Goal: Ask a question: Seek information or help from site administrators or community

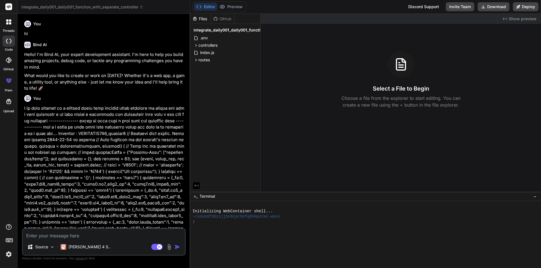
scroll to position [8844, 0]
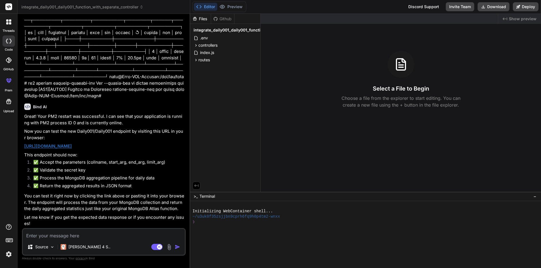
click at [70, 234] on textarea at bounding box center [104, 234] width 162 height 10
paste textarea "root@Data-API-Testing:/var/www/html# pm2 restart mongodb-webhook-api Use --upda…"
type textarea "root@Data-API-Testing:/var/www/html# pm2 restart mongodb-webhook-api Use --upda…"
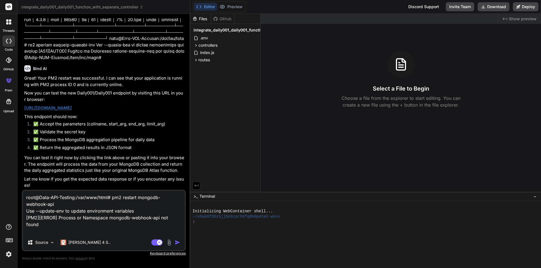
type textarea "x"
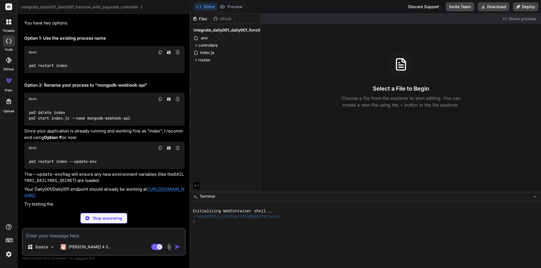
scroll to position [9083, 0]
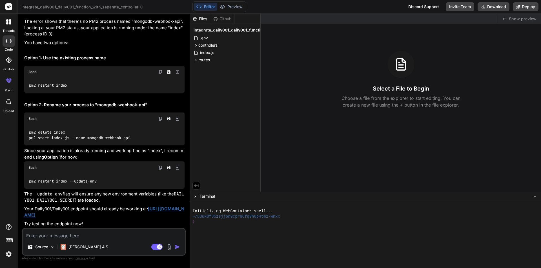
type textarea "x"
click at [160, 166] on img at bounding box center [160, 168] width 5 height 5
drag, startPoint x: 136, startPoint y: 221, endPoint x: 79, endPoint y: 208, distance: 58.4
click at [79, 208] on div "The error shows that there's no PM2 process named "mongodb-webhook-api". Lookin…" at bounding box center [104, 122] width 160 height 209
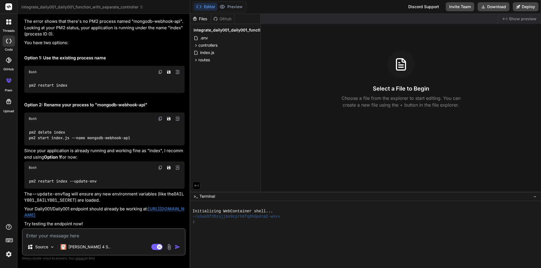
click at [186, 220] on div "Bind AI Web Search Created with Pixso. Code Generator You hi Bind AI Hello! I'm…" at bounding box center [103, 141] width 173 height 254
drag, startPoint x: 186, startPoint y: 215, endPoint x: 24, endPoint y: 209, distance: 161.8
click at [24, 209] on div "Bind AI Web Search Created with Pixso. Code Generator You hi Bind AI Hello! I'm…" at bounding box center [103, 141] width 173 height 254
copy link "[URL][DOMAIN_NAME]"
click at [74, 233] on textarea at bounding box center [104, 234] width 162 height 10
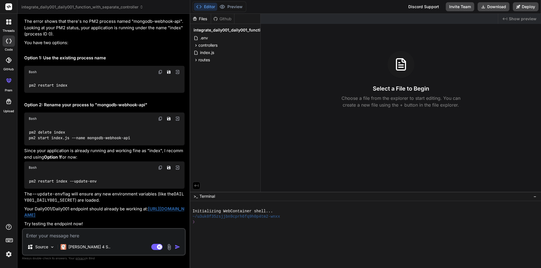
type textarea "i"
type textarea "x"
type textarea "i"
type textarea "x"
type textarea "i a"
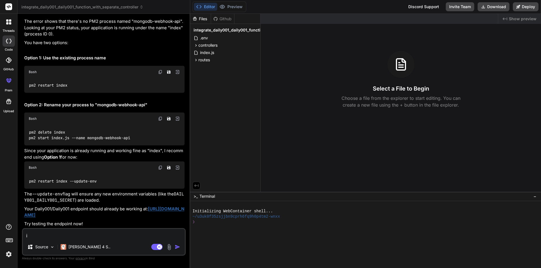
type textarea "x"
type textarea "i am"
type textarea "x"
type textarea "i am"
type textarea "x"
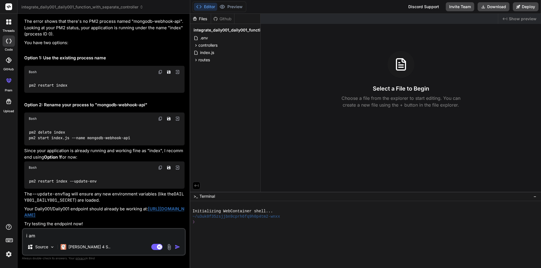
type textarea "i am g"
type textarea "x"
type textarea "i am ge"
type textarea "x"
type textarea "i am get"
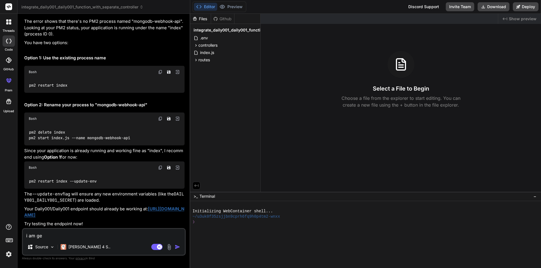
type textarea "x"
type textarea "i am gett"
type textarea "x"
type textarea "i am getti"
type textarea "x"
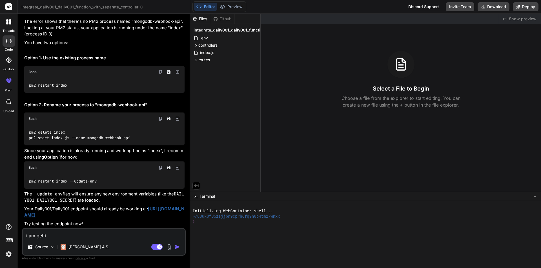
type textarea "i am gettin"
type textarea "x"
type textarea "i am getting"
type textarea "x"
type textarea "i am getting"
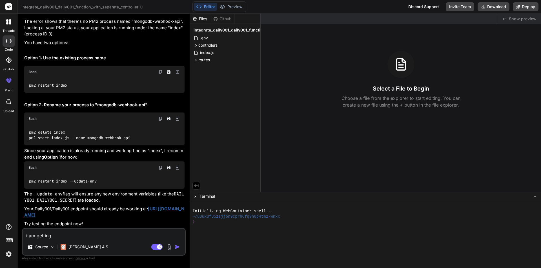
type textarea "x"
type textarea "i am getting 5"
type textarea "x"
type textarea "i am getting 50"
type textarea "x"
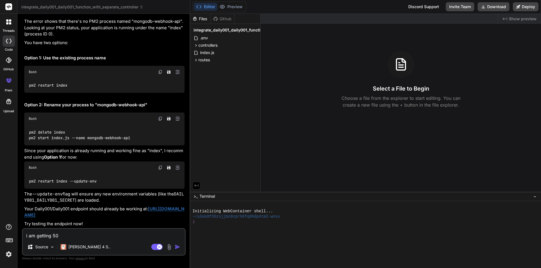
type textarea "i am getting 502"
type textarea "x"
type textarea "i am getting 502"
type textarea "x"
type textarea "i am getting 502 b"
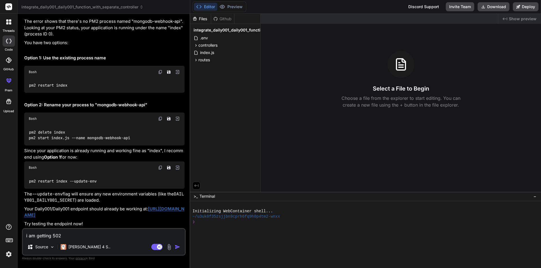
type textarea "x"
type textarea "i am getting 502 ba"
type textarea "x"
type textarea "i am getting 502 bad"
type textarea "x"
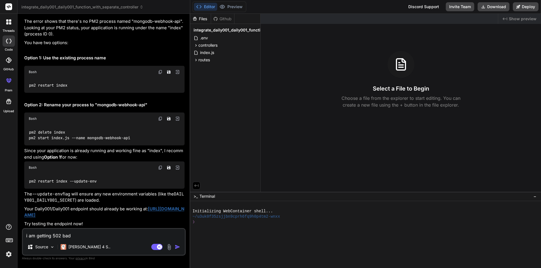
type textarea "i am getting 502 bad"
type textarea "x"
type textarea "i am getting 502 bad g"
type textarea "x"
type textarea "i am getting 502 bad ga"
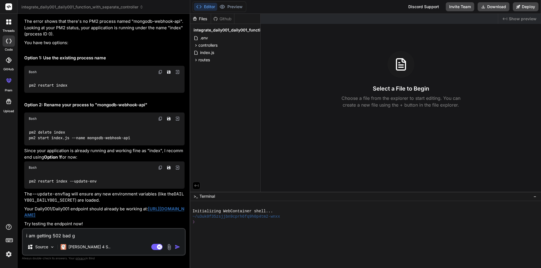
type textarea "x"
type textarea "i am getting 502 bad gat"
type textarea "x"
type textarea "i am getting 502 bad gate"
type textarea "x"
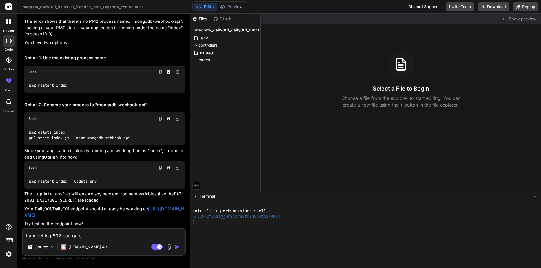
type textarea "i am getting 502 bad gatew"
type textarea "x"
type textarea "i am getting [GEOGRAPHIC_DATA]"
type textarea "x"
type textarea "i am getting 502 bad gateway"
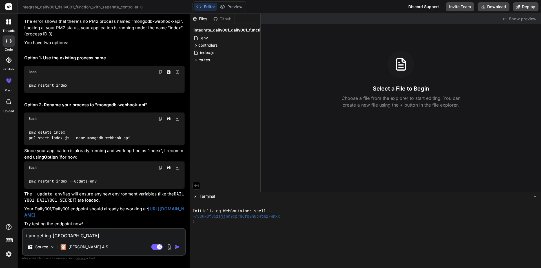
type textarea "x"
type textarea "i am getting 502 bad gateway"
type textarea "x"
type textarea "i am getting 502 bad gateway h"
type textarea "x"
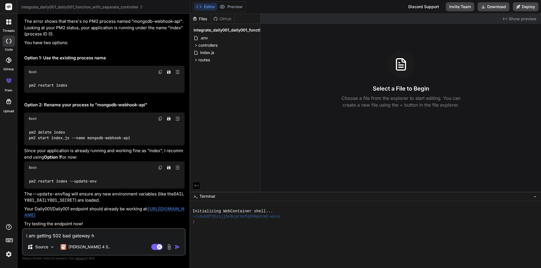
type textarea "i am getting 502 bad gateway ho"
type textarea "x"
type textarea "i am getting 502 bad gateway how"
type textarea "x"
type textarea "i am getting 502 bad gateway how"
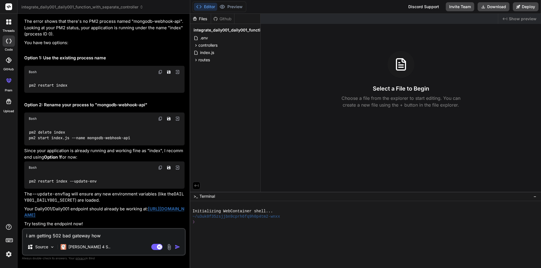
type textarea "x"
type textarea "i am getting 502 bad gateway how t"
type textarea "x"
type textarea "i am getting 502 bad gateway how to"
type textarea "x"
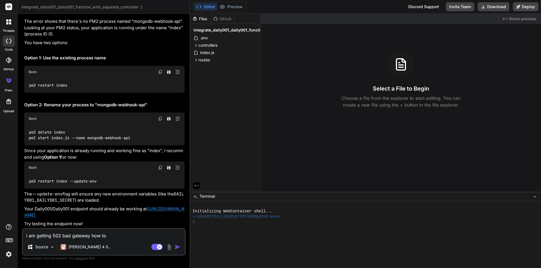
type textarea "i am getting 502 bad gateway how to"
type textarea "x"
type textarea "i am getting 502 bad gateway how to d"
type textarea "x"
type textarea "i am getting 502 bad gateway how to di"
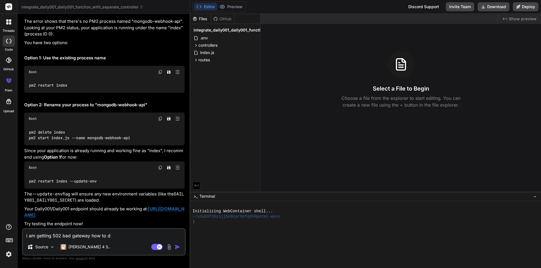
type textarea "x"
type textarea "i am getting 502 bad gateway how to dia"
type textarea "x"
type textarea "i am getting 502 bad gateway how to diag"
type textarea "x"
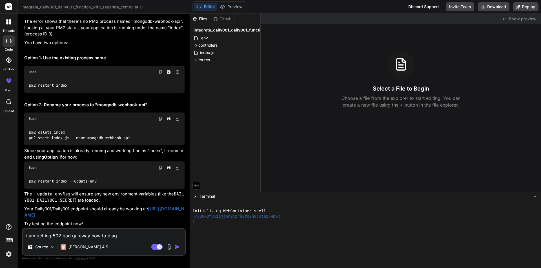
type textarea "i am getting 502 bad gateway how to diagn"
type textarea "x"
type textarea "i am getting 502 bad gateway how to diagno"
type textarea "x"
type textarea "i am getting 502 bad gateway how to diagnos"
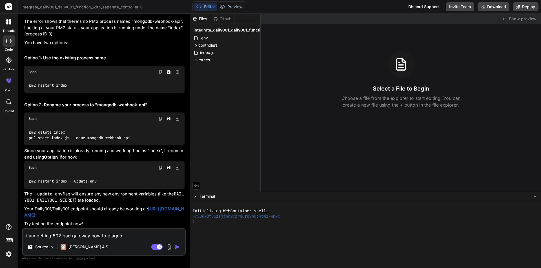
type textarea "x"
type textarea "i am getting 502 bad gateway how to diagnose"
type textarea "x"
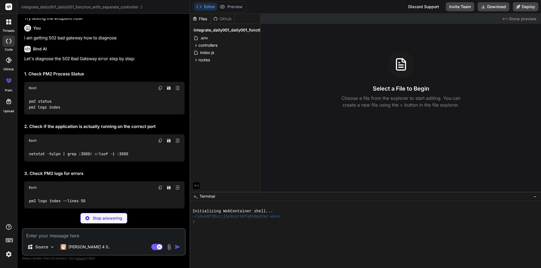
scroll to position [9276, 0]
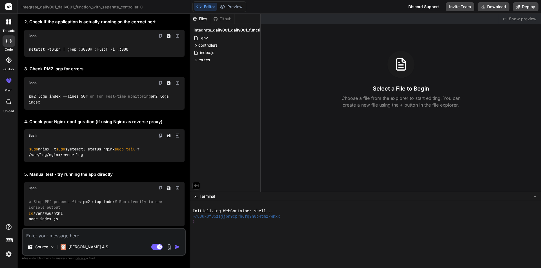
type textarea "x"
click at [80, 233] on textarea at bounding box center [104, 234] width 162 height 10
paste textarea "lore@Ipsu-DOL-Sitamet:/con/adi/elit# se9 doei tempo [INCIDID] Utlabor etdo 66 m…"
type textarea "lore@Ipsu-DOL-Sitamet:/con/adi/elit# se9 doei tempo [INCIDID] Utlabor etdo 66 m…"
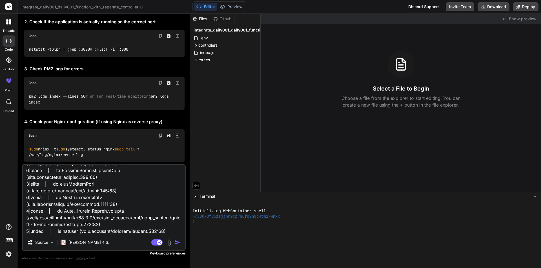
type textarea "x"
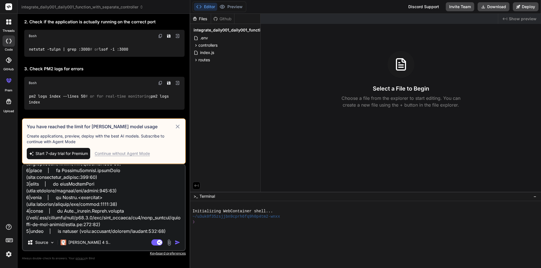
type textarea "lore@Ipsu-DOL-Sitamet:/con/adi/elit# se9 doei tempo [INCIDID] Utlabor etdo 66 m…"
click at [131, 152] on div "Continue without Agent Mode" at bounding box center [122, 154] width 55 height 6
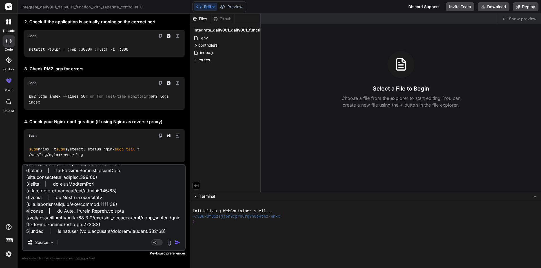
click at [175, 244] on img "button" at bounding box center [178, 243] width 6 height 6
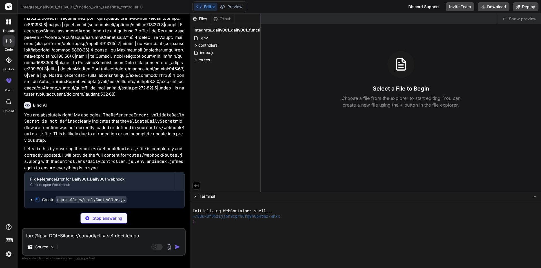
scroll to position [9986, 0]
click at [197, 60] on icon at bounding box center [195, 60] width 5 height 5
click at [206, 66] on span "webhookRoutes.js" at bounding box center [221, 67] width 35 height 7
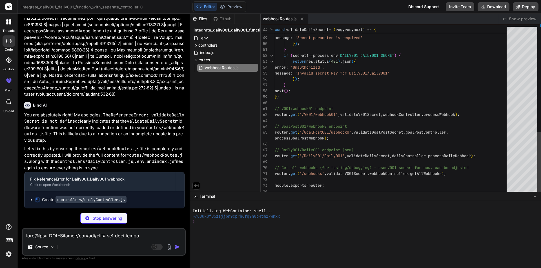
type textarea "x"
type textarea "details: error.message }); } };"
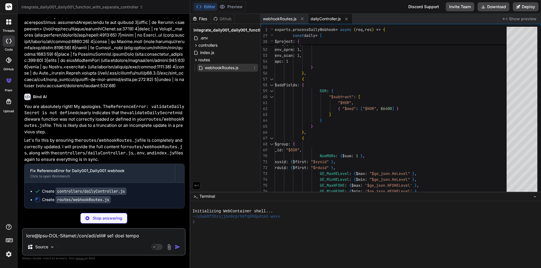
click at [223, 68] on span "webhookRoutes.js" at bounding box center [221, 67] width 35 height 7
type textarea "x"
type textarea "// Get all webhooks (for testing/debugging) - uses V001 secret for now, can be …"
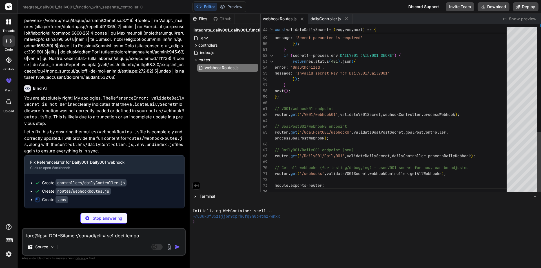
type textarea "x"
type textarea "GOALPOST001_WEBHOOK0_SECRET="91761GP" # Add your Daily001_Daily001 secret here …"
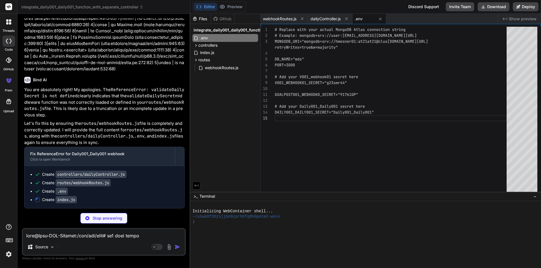
type textarea "x"
type textarea "console.log(`- View group: https://[DOMAIN_NAME]/GoalPost001/webhook0?secret=91…"
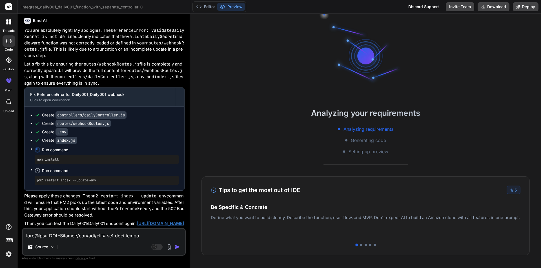
scroll to position [10083, 0]
type textarea "x"
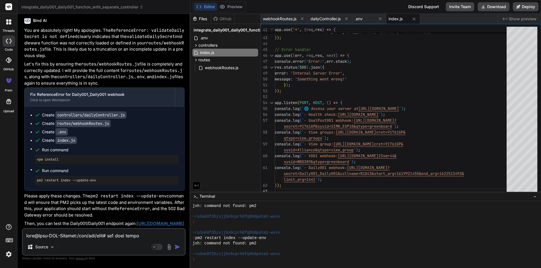
scroll to position [112, 0]
click at [212, 51] on span "index.js" at bounding box center [206, 52] width 15 height 7
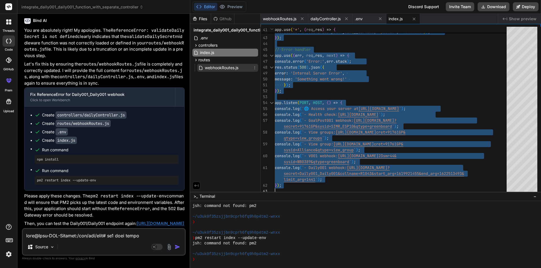
click at [216, 68] on span "webhookRoutes.js" at bounding box center [221, 67] width 35 height 7
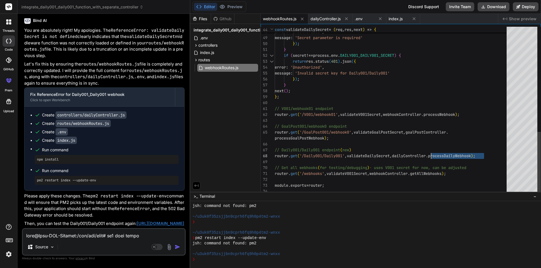
drag, startPoint x: 496, startPoint y: 156, endPoint x: 426, endPoint y: 155, distance: 70.4
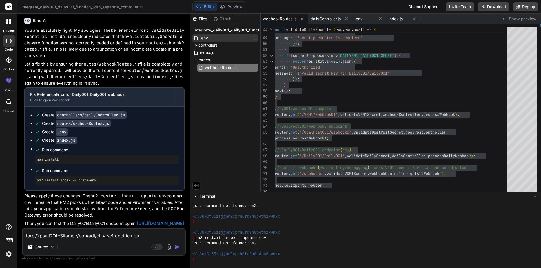
click at [208, 35] on span ".env" at bounding box center [203, 38] width 9 height 7
type textarea "GOALPOST001_WEBHOOK0_SECRET="91761GP" # Add your Daily001_Daily001 secret here …"
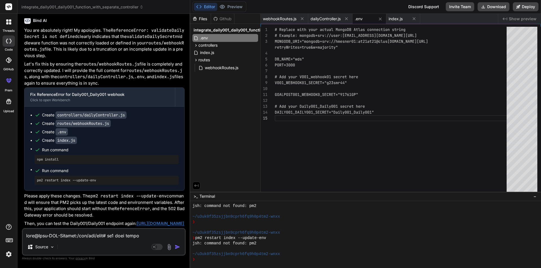
click at [60, 233] on textarea at bounding box center [104, 234] width 162 height 10
type textarea "s"
type textarea "x"
type textarea "se"
type textarea "x"
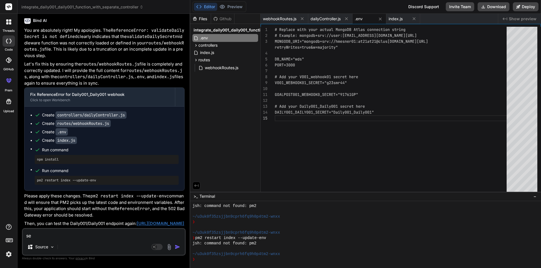
type textarea "see"
type textarea "x"
type textarea "see"
type textarea "x"
type textarea "see n"
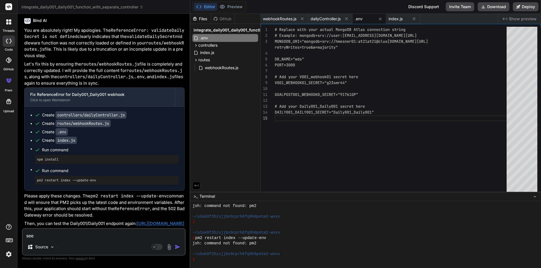
type textarea "x"
type textarea "see no"
type textarea "x"
type textarea "see now"
type textarea "x"
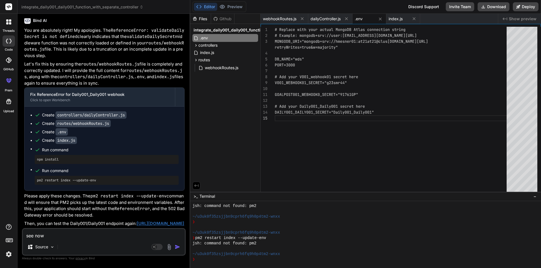
type textarea "see now"
type textarea "x"
type textarea "see now w"
type textarea "x"
type textarea "see now wh"
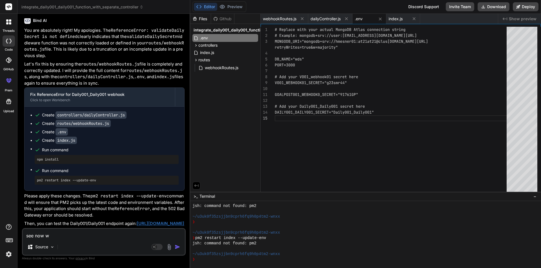
type textarea "x"
type textarea "see now wha"
type textarea "x"
type textarea "see now what"
type textarea "x"
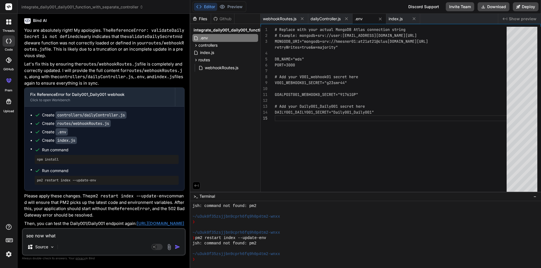
type textarea "see now what"
type textarea "x"
type textarea "see now what i"
type textarea "x"
type textarea "see now what is"
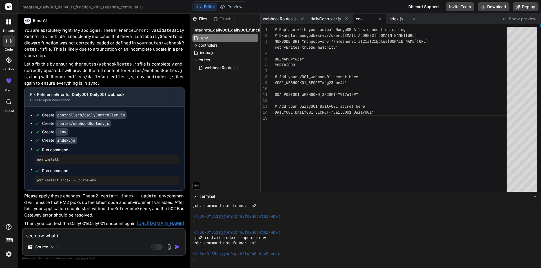
type textarea "x"
type textarea "see now what is"
type textarea "x"
type textarea "see now what is t"
type textarea "x"
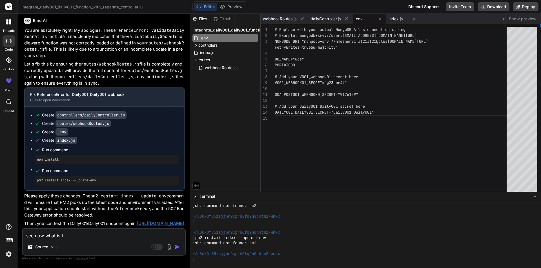
type textarea "see now what is th"
type textarea "x"
type textarea "see now what is the"
type textarea "x"
type textarea "see now what is the"
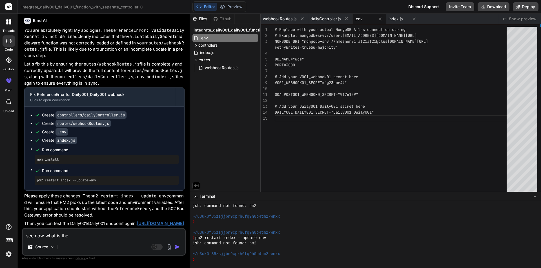
type textarea "x"
type textarea "see now what is the p"
type textarea "x"
type textarea "see now what is the pr"
type textarea "x"
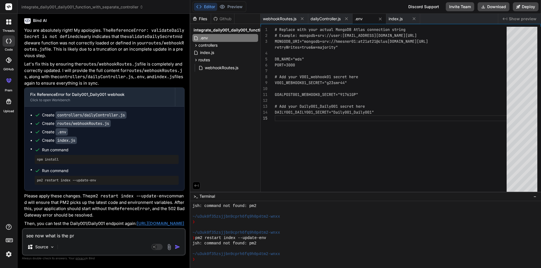
type textarea "see now what is the pro"
type textarea "x"
type textarea "see now what is the prob"
type textarea "x"
type textarea "see now what is the probl"
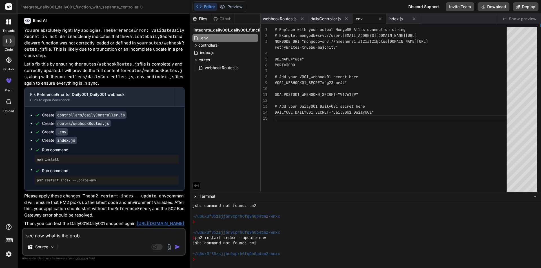
type textarea "x"
type textarea "see now what is the proble"
type textarea "x"
type textarea "see now what is the problem"
type textarea "x"
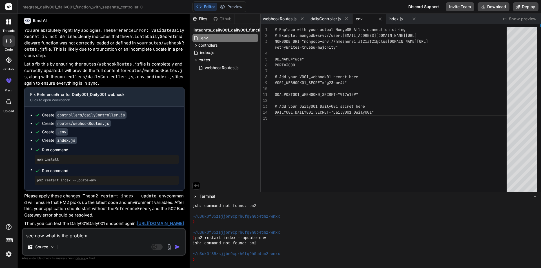
type textarea "see now what is the problem"
type textarea "x"
type textarea "see now what is the problem i"
type textarea "x"
type textarea "see now what is the problem is"
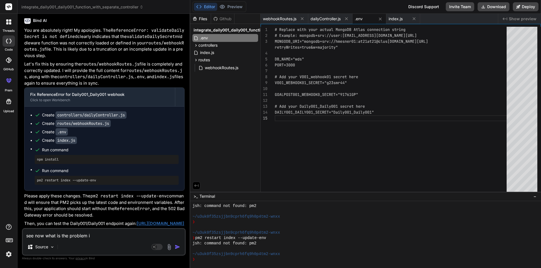
type textarea "x"
type textarea "see now what is the problem is"
type textarea "x"
type textarea "see now what is the problem is i"
type textarea "x"
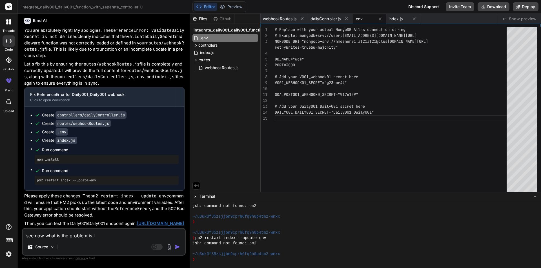
type textarea "see now what is the problem is i"
type textarea "x"
type textarea "see now what is the problem is i d"
type textarea "x"
type textarea "see now what is the problem is i do"
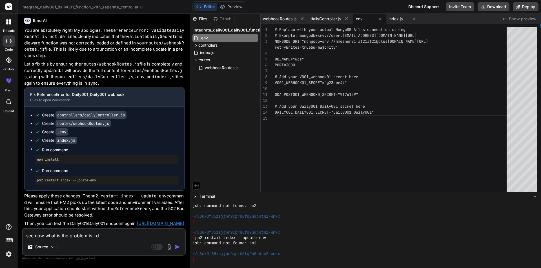
type textarea "x"
type textarea "see now what is the problem is i don"
type textarea "x"
type textarea "see now what is the problem is i dont"
type textarea "x"
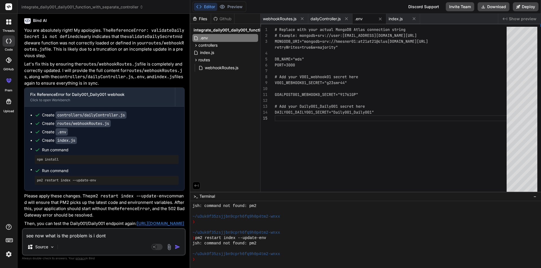
type textarea "see now what is the problem is i dont"
type textarea "x"
type textarea "see now what is the problem is i dont k"
type textarea "x"
type textarea "see now what is the problem is i dont kn"
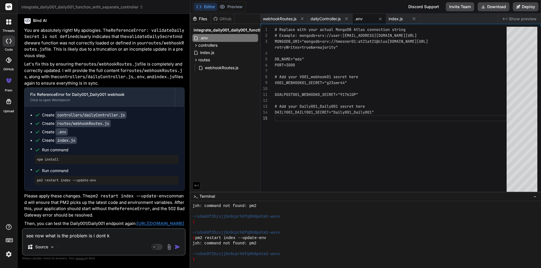
type textarea "x"
type textarea "see now what is the problem is i dont kno"
type textarea "x"
type textarea "see now what is the problem is i dont know"
type textarea "x"
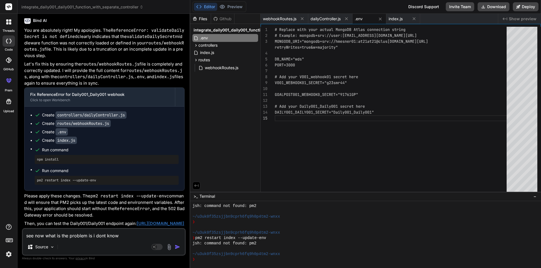
type textarea "see now what is the problem is i dont know"
type textarea "x"
type textarea "see now what is the problem is i dont know w"
type textarea "x"
type textarea "see now what is the problem is i dont know wh"
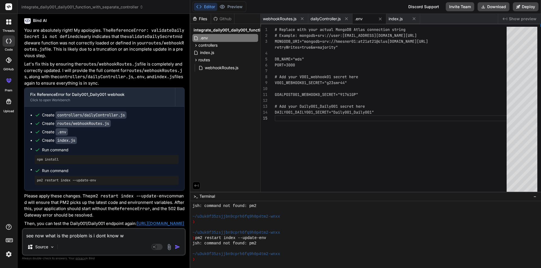
type textarea "x"
type textarea "see now what is the problem is i dont know wha"
type textarea "x"
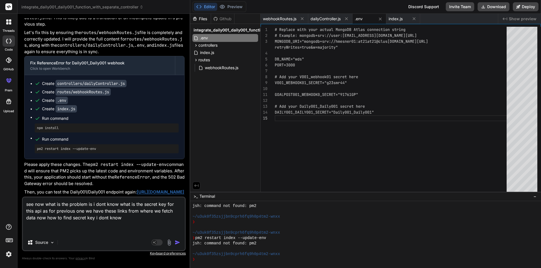
paste textarea "[URL][DOMAIN_NAME] [URL][DOMAIN_NAME] [URL][DOMAIN_NAME] [URL][DOMAIN_NAME]"
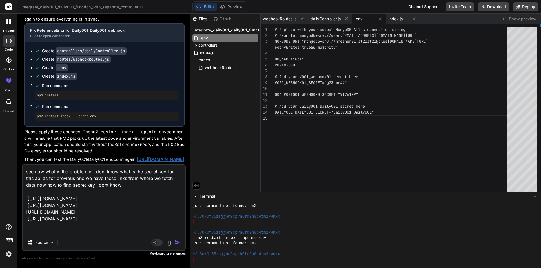
click at [131, 182] on textarea "see now what is the problem is i dont know what is the secret key for this api …" at bounding box center [104, 200] width 162 height 70
click at [177, 244] on img "button" at bounding box center [178, 243] width 6 height 6
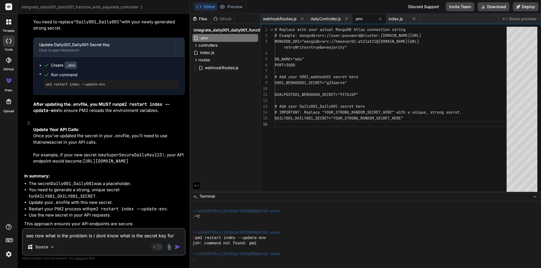
scroll to position [10511, 0]
click at [101, 233] on textarea "see now what is the problem is i dont know what is the secret key for this api …" at bounding box center [104, 234] width 162 height 10
drag, startPoint x: 43, startPoint y: 233, endPoint x: 30, endPoint y: 239, distance: 14.8
click at [23, 238] on textarea "i d" at bounding box center [104, 234] width 162 height 10
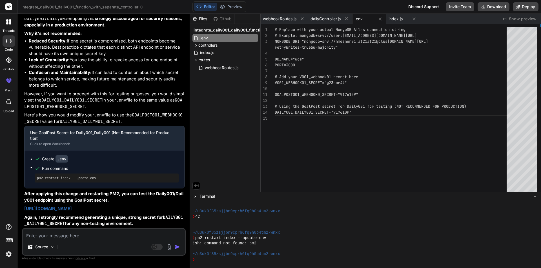
scroll to position [10770, 0]
click at [225, 37] on div ".env" at bounding box center [225, 38] width 66 height 8
drag, startPoint x: 170, startPoint y: 206, endPoint x: 22, endPoint y: 201, distance: 147.7
click at [22, 201] on div "You hi Bind AI Hello! I'm Bind AI, your expert development assistant. I'm here …" at bounding box center [104, 143] width 164 height 250
copy link "[URL][DOMAIN_NAME]"
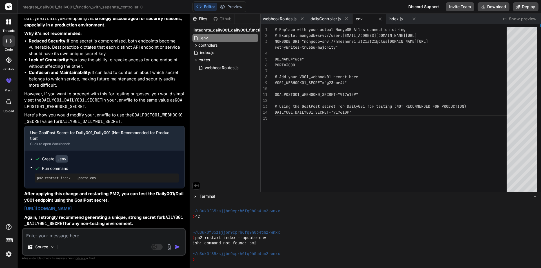
click at [94, 233] on textarea at bounding box center [104, 234] width 162 height 10
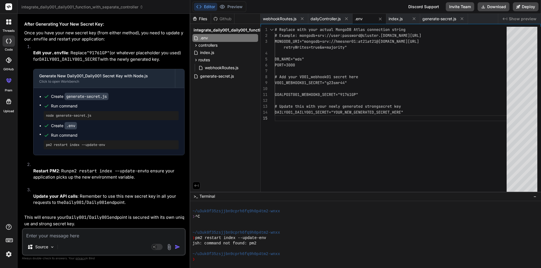
scroll to position [11268, 0]
click at [38, 234] on textarea at bounding box center [104, 234] width 162 height 10
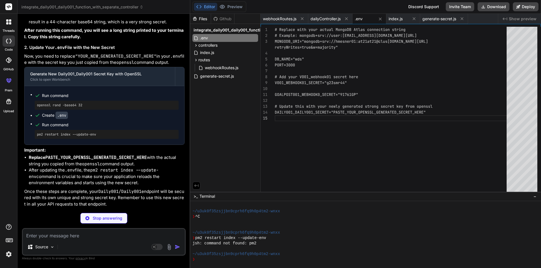
scroll to position [11489, 0]
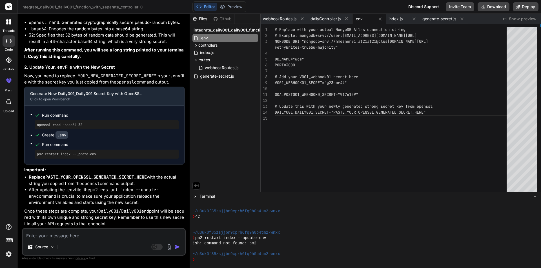
drag, startPoint x: 86, startPoint y: 127, endPoint x: 31, endPoint y: 129, distance: 55.2
copy pre "openssl rand -base64 32"
click at [82, 238] on textarea at bounding box center [104, 234] width 162 height 10
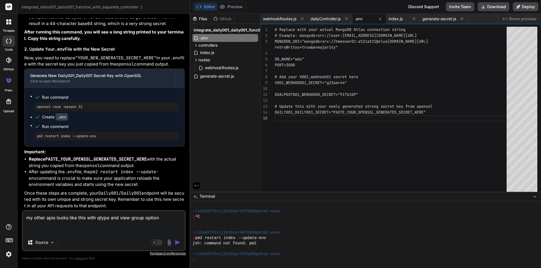
paste textarea "[URL][DOMAIN_NAME] [URL][DOMAIN_NAME] [URL][DOMAIN_NAME] [URL][DOMAIN_NAME]"
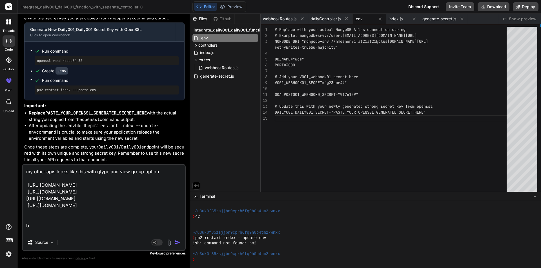
scroll to position [21, 0]
click at [151, 235] on textarea "my other apis looks like this with qtype and view group option [URL][DOMAIN_NAM…" at bounding box center [104, 200] width 162 height 70
paste textarea "[URL][DOMAIN_NAME]"
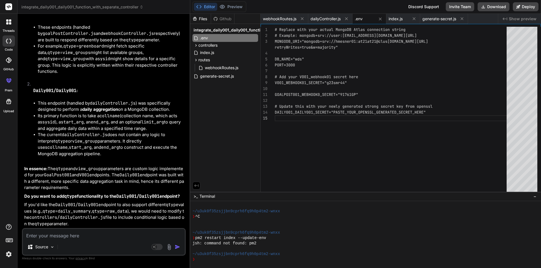
scroll to position [12010, 0]
click at [88, 235] on textarea at bounding box center [104, 234] width 162 height 10
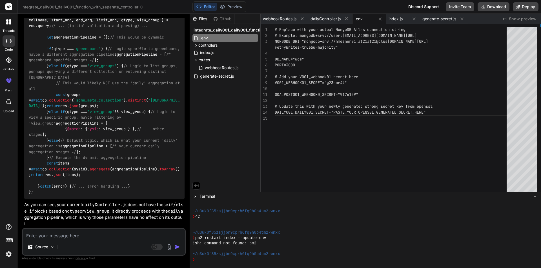
scroll to position [12751, 0]
click at [79, 234] on textarea at bounding box center [104, 234] width 162 height 10
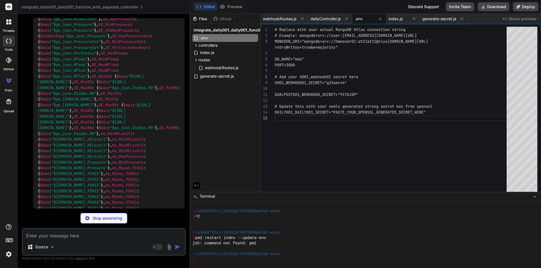
scroll to position [13379, 0]
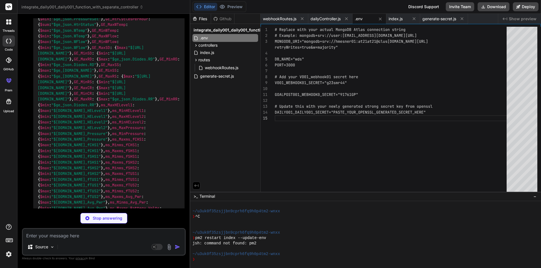
click at [41, 238] on textarea at bounding box center [104, 234] width 162 height 10
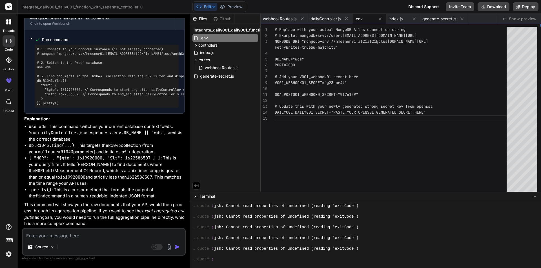
scroll to position [16366, 0]
click at [65, 233] on textarea at bounding box center [104, 234] width 162 height 10
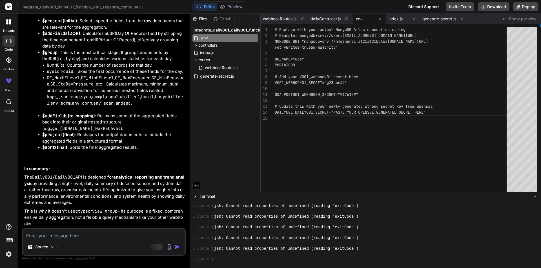
scroll to position [16873, 0]
click at [91, 235] on textarea at bounding box center [104, 234] width 162 height 10
paste textarea "[URL][DOMAIN_NAME]"
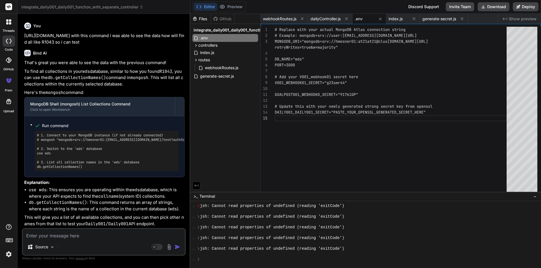
scroll to position [17091, 0]
drag, startPoint x: 93, startPoint y: 168, endPoint x: 36, endPoint y: 171, distance: 56.7
click at [36, 171] on div "# 1. Connect to your MongoDB instance (if not already connected) # mongosh "mon…" at bounding box center [107, 151] width 144 height 41
drag, startPoint x: 88, startPoint y: 169, endPoint x: 34, endPoint y: 169, distance: 53.2
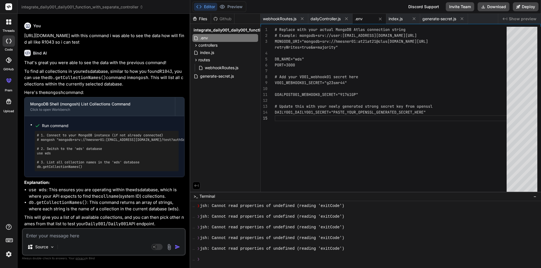
click at [34, 169] on ul "Run command # 1. Connect to your MongoDB instance (if not already connected) # …" at bounding box center [104, 147] width 148 height 50
copy pre "db.getCollectionNames()"
click at [68, 238] on textarea at bounding box center [104, 234] width 162 height 10
paste textarea "db.getCollectionNames()"
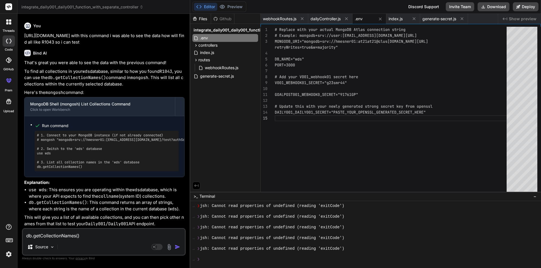
paste textarea "Type "it" for more db.getCollectionNames() BSONError: Invalid UTF-8 string in B…"
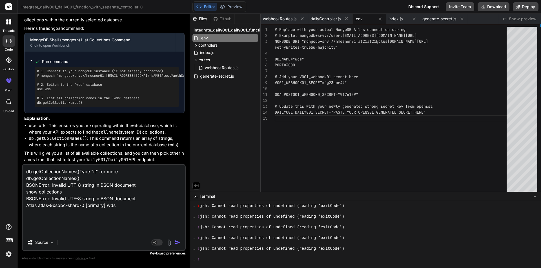
paste textarea
click at [176, 242] on img "button" at bounding box center [178, 243] width 6 height 6
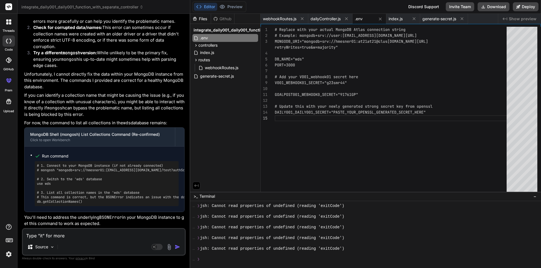
scroll to position [17459, 0]
click at [48, 234] on textarea "Type "it" for more db.getCollectionNames() BSONError: Invalid UTF-8 string in B…" at bounding box center [104, 234] width 162 height 10
paste textarea "BSONError: Invalid UTF-8 string in BSON document at new t (C:\Program Files\Mon…"
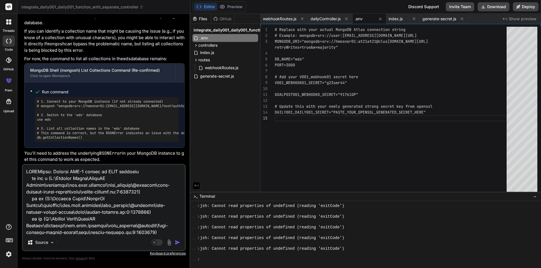
scroll to position [142, 0]
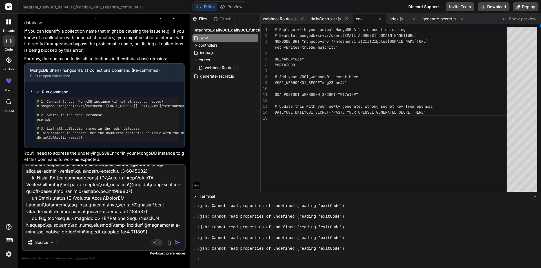
click at [177, 241] on img "button" at bounding box center [178, 243] width 6 height 6
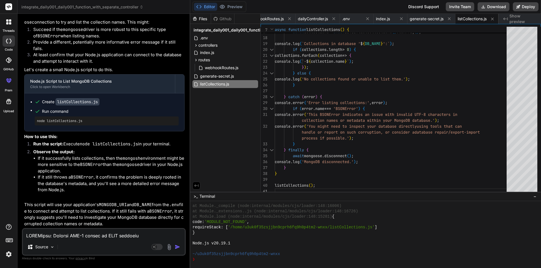
scroll to position [17944, 0]
click at [250, 84] on div "listCollections.js" at bounding box center [225, 84] width 66 height 8
click at [254, 84] on icon at bounding box center [254, 84] width 5 height 5
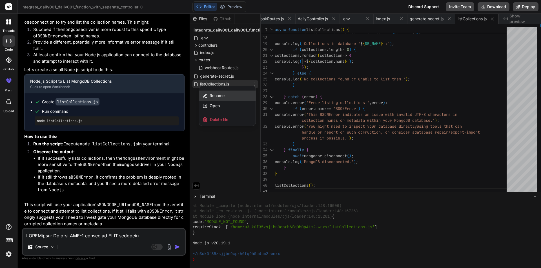
click at [223, 97] on span "Rename" at bounding box center [217, 96] width 15 height 6
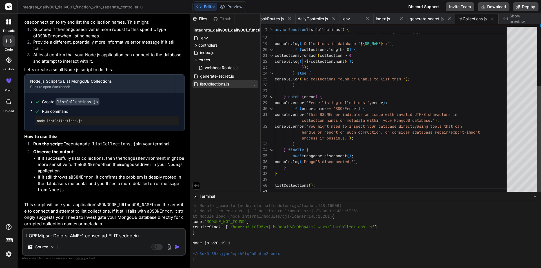
scroll to position [0, 0]
click at [449, 142] on div "const db = mongoose . connection . useDb ( DB_NAME ) ; const collections = awai…" at bounding box center [392, 64] width 235 height 260
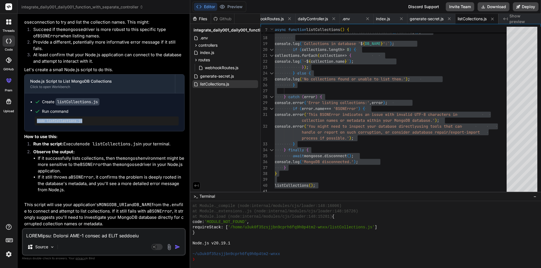
drag, startPoint x: 87, startPoint y: 119, endPoint x: 27, endPoint y: 122, distance: 60.0
click at [27, 122] on div "Create listCollections.js Run command node listCollections.js" at bounding box center [105, 112] width 160 height 38
copy pre "node listCollections.js"
click at [77, 233] on textarea at bounding box center [104, 234] width 162 height 10
paste textarea "root@Data-API-Testing:/var/www/html# node listCollections.js MongoDB connected …"
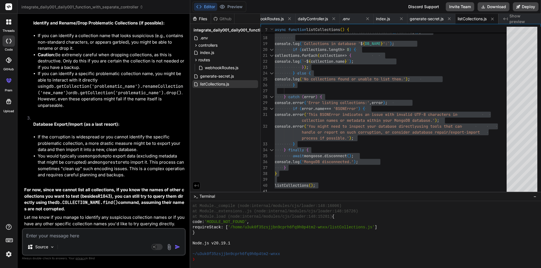
scroll to position [18481, 0]
click at [49, 235] on textarea at bounding box center [104, 234] width 162 height 10
click at [90, 237] on textarea at bounding box center [104, 234] width 162 height 10
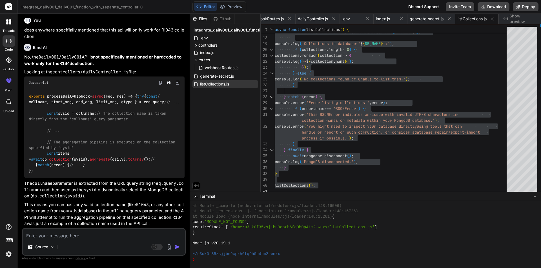
scroll to position [18740, 0]
click at [52, 234] on textarea at bounding box center [104, 234] width 162 height 10
click at [142, 239] on textarea "but i am not getting any data if i am passing this" at bounding box center [104, 234] width 162 height 10
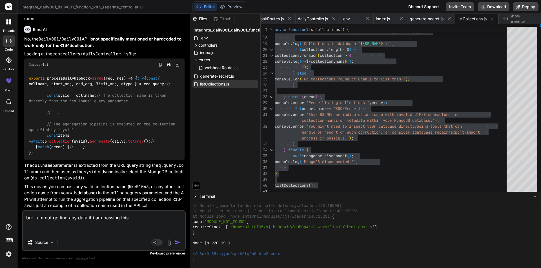
paste textarea "[URL][DOMAIN_NAME]"
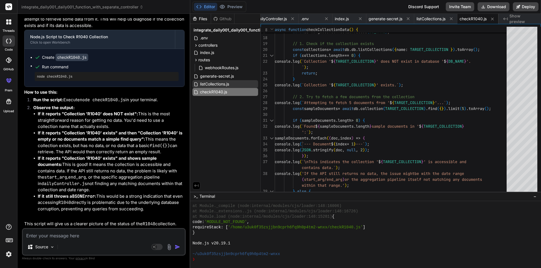
scroll to position [19009, 0]
